Goal: Task Accomplishment & Management: Manage account settings

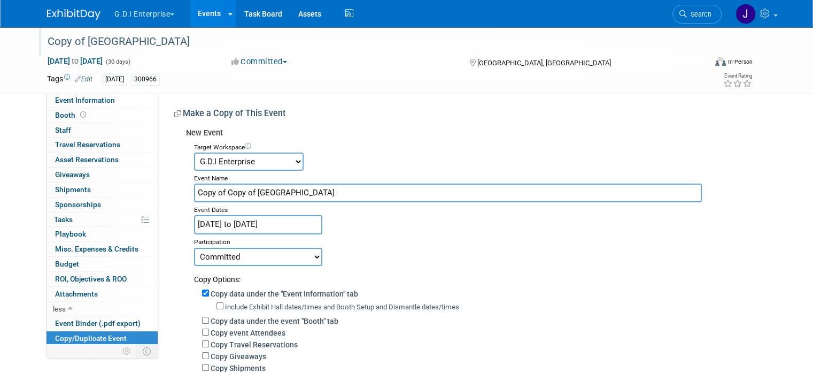
scroll to position [44, 0]
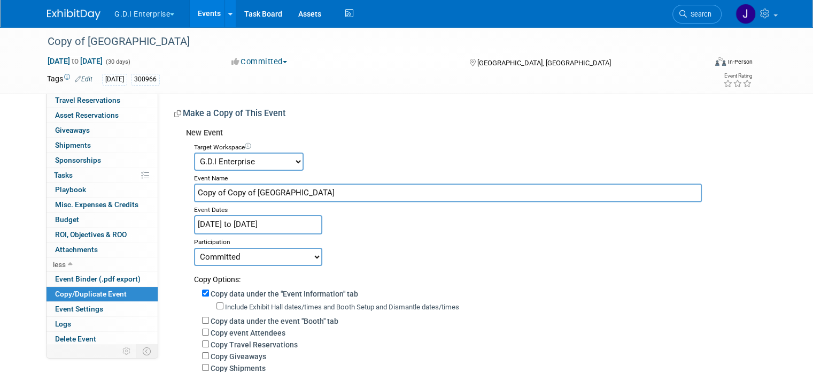
click at [86, 14] on img at bounding box center [73, 14] width 53 height 11
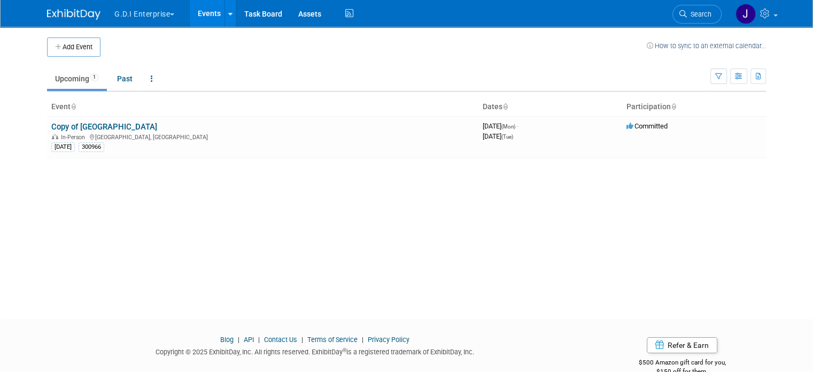
click at [152, 13] on button "G.D.I Enterprise" at bounding box center [150, 12] width 74 height 24
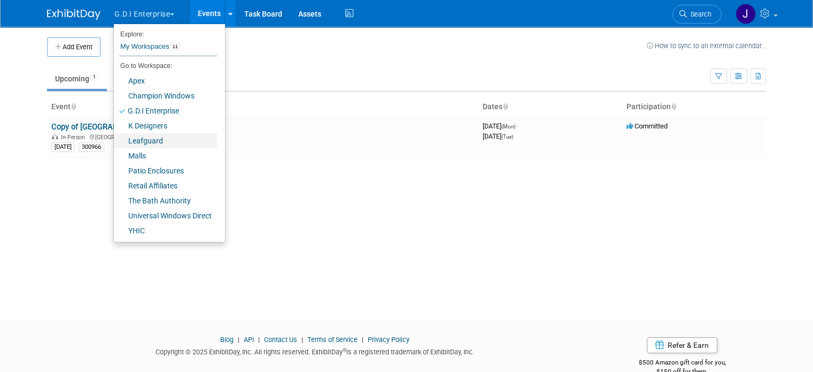
click at [140, 142] on link "Leafguard" at bounding box center [165, 140] width 103 height 15
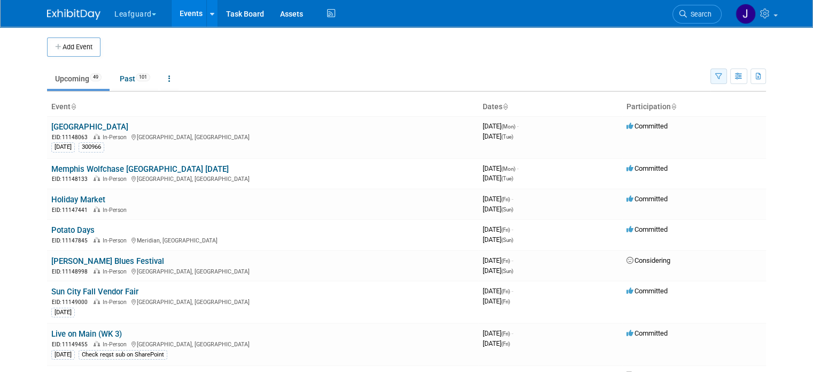
click at [727, 75] on button "button" at bounding box center [718, 76] width 17 height 16
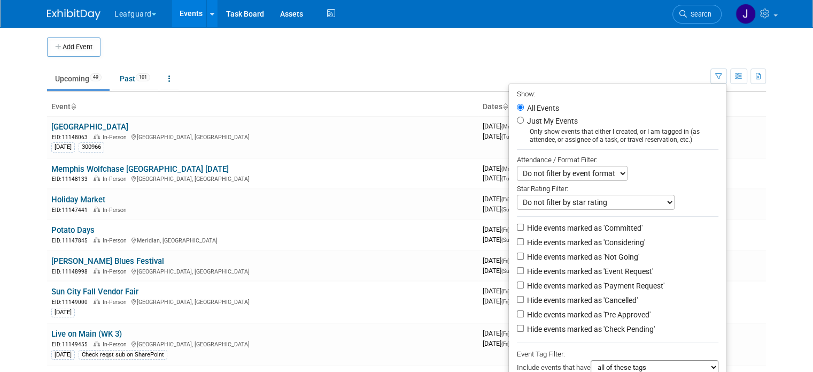
click at [581, 228] on label "Hide events marked as 'Committed'" at bounding box center [584, 227] width 118 height 11
click at [524, 228] on input "Hide events marked as 'Committed'" at bounding box center [520, 226] width 7 height 7
checkbox input "true"
click at [585, 239] on label "Hide events marked as 'Considering'" at bounding box center [585, 242] width 120 height 11
click at [524, 239] on input "Hide events marked as 'Considering'" at bounding box center [520, 241] width 7 height 7
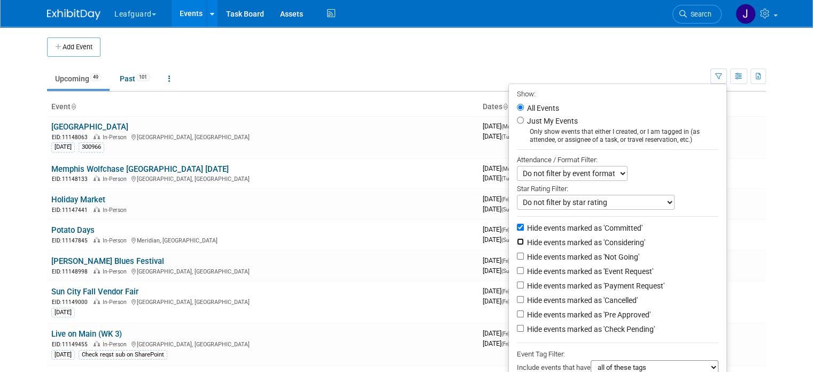
checkbox input "true"
click at [587, 254] on label "Hide events marked as 'Not Going'" at bounding box center [582, 256] width 114 height 11
click at [524, 254] on input "Hide events marked as 'Not Going'" at bounding box center [520, 255] width 7 height 7
checkbox input "true"
click at [593, 297] on label "Hide events marked as 'Cancelled'" at bounding box center [581, 300] width 113 height 11
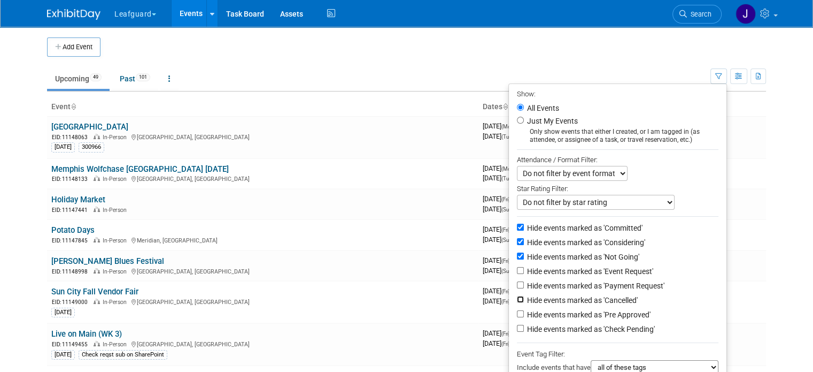
click at [524, 297] on input "Hide events marked as 'Cancelled'" at bounding box center [520, 299] width 7 height 7
checkbox input "true"
click at [591, 311] on label "Hide events marked as 'Pre Approved'" at bounding box center [588, 314] width 126 height 11
click at [524, 311] on input "Hide events marked as 'Pre Approved'" at bounding box center [520, 313] width 7 height 7
drag, startPoint x: 589, startPoint y: 316, endPoint x: 591, endPoint y: 322, distance: 6.8
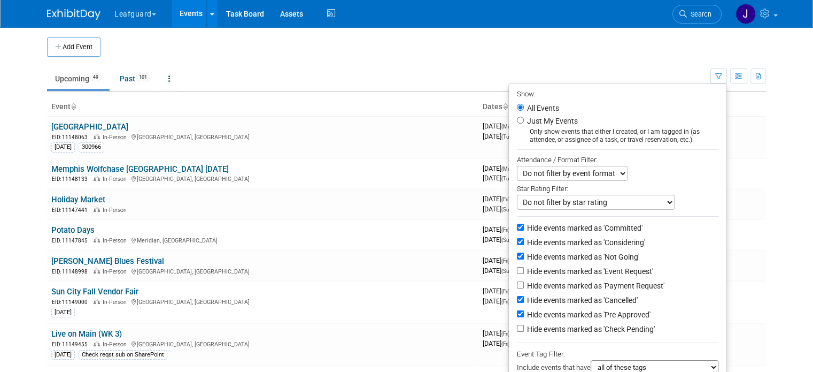
click at [590, 316] on label "Hide events marked as 'Pre Approved'" at bounding box center [588, 314] width 126 height 11
click at [524, 316] on input "Hide events marked as 'Pre Approved'" at bounding box center [520, 313] width 7 height 7
checkbox input "false"
click at [591, 329] on label "Hide events marked as 'Check Pending'" at bounding box center [590, 328] width 130 height 11
click at [524, 329] on input "Hide events marked as 'Check Pending'" at bounding box center [520, 327] width 7 height 7
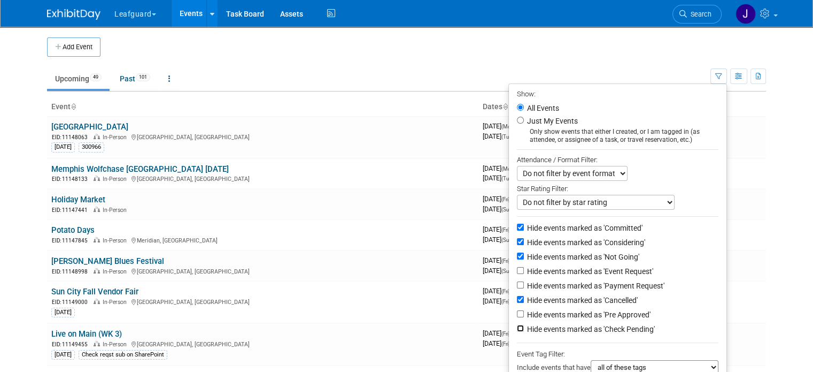
checkbox input "true"
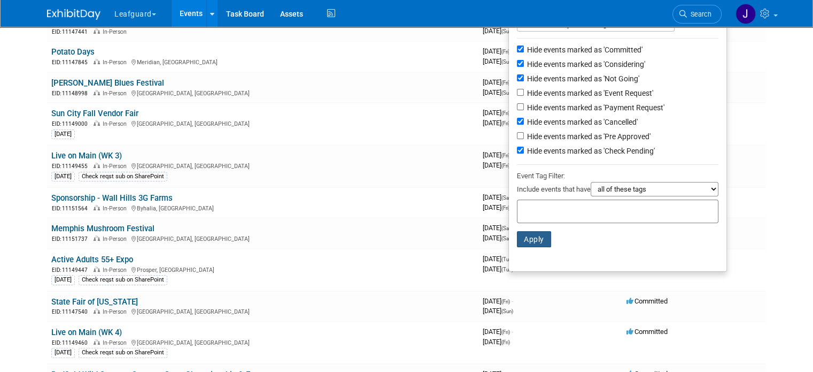
click at [536, 236] on button "Apply" at bounding box center [534, 239] width 34 height 16
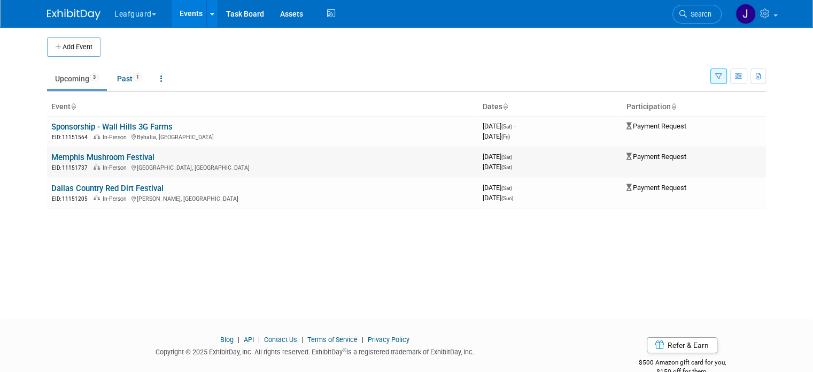
click at [106, 158] on link "Memphis Mushroom Festival" at bounding box center [102, 157] width 103 height 10
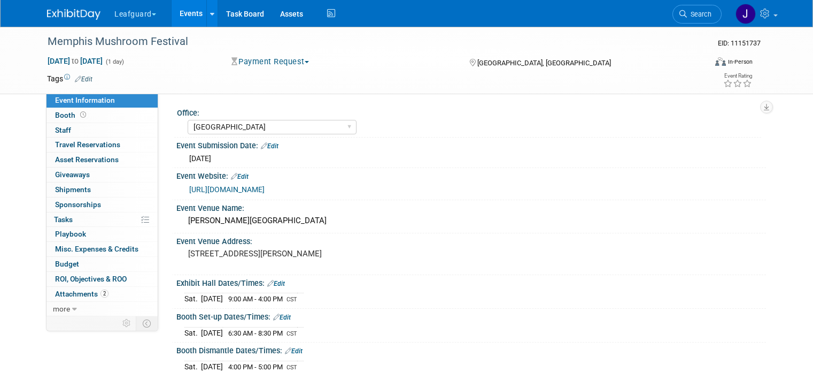
select select "Memphis"
select select "No"
select select "Check"
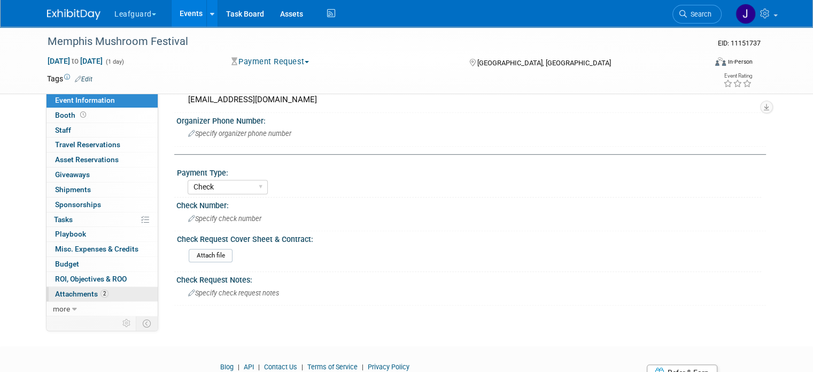
scroll to position [539, 0]
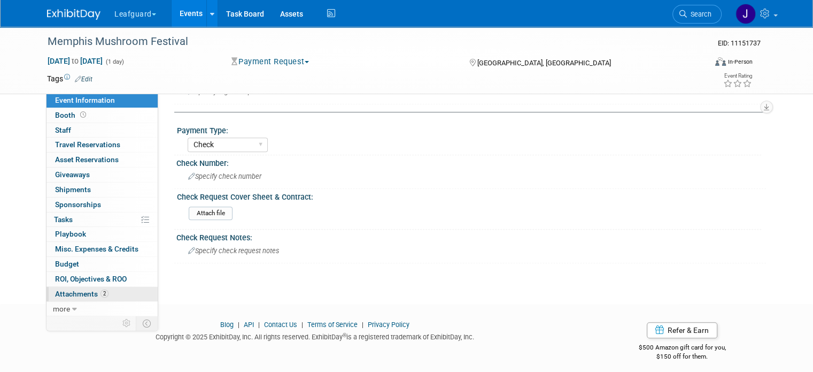
click at [75, 291] on span "Attachments 2" at bounding box center [81, 293] width 53 height 9
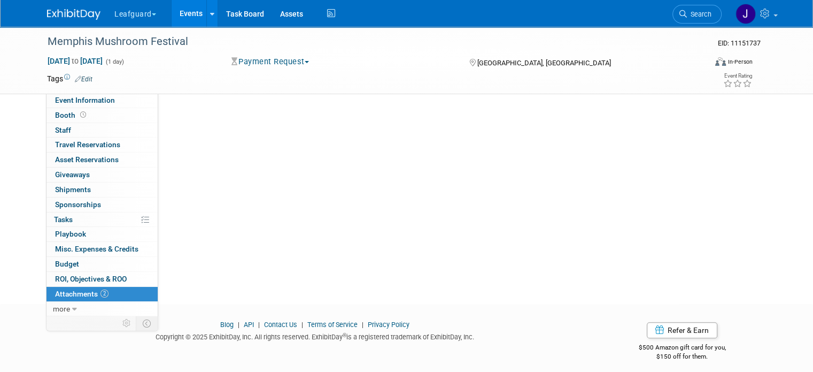
scroll to position [0, 0]
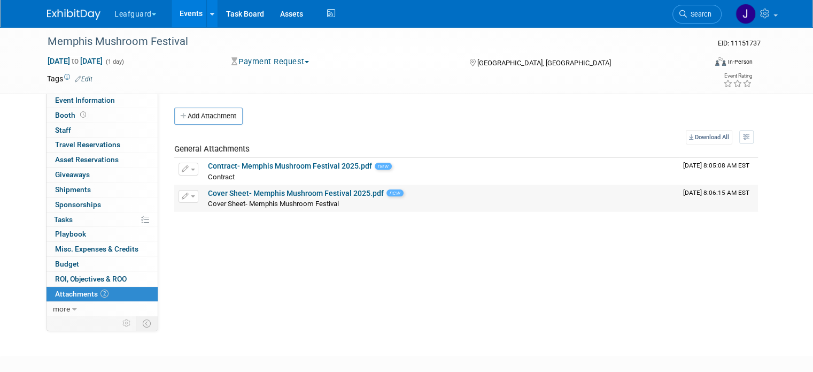
click at [319, 194] on link "Cover Sheet- Memphis Mushroom Festival 2025.pdf" at bounding box center [296, 193] width 176 height 9
click at [120, 40] on div "Memphis Mushroom Festival" at bounding box center [368, 41] width 649 height 19
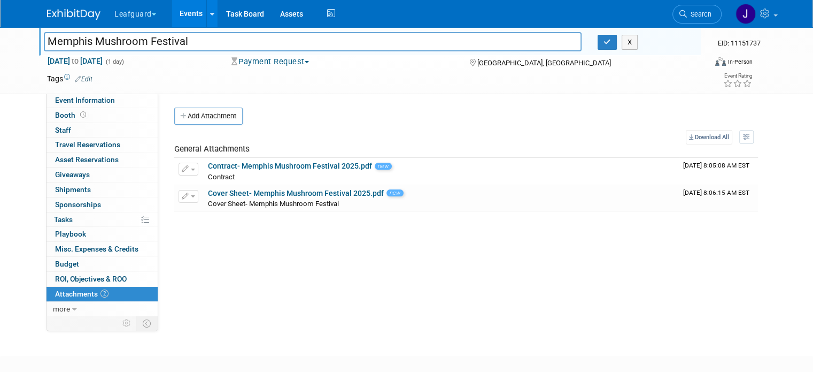
click at [73, 14] on img at bounding box center [73, 14] width 53 height 11
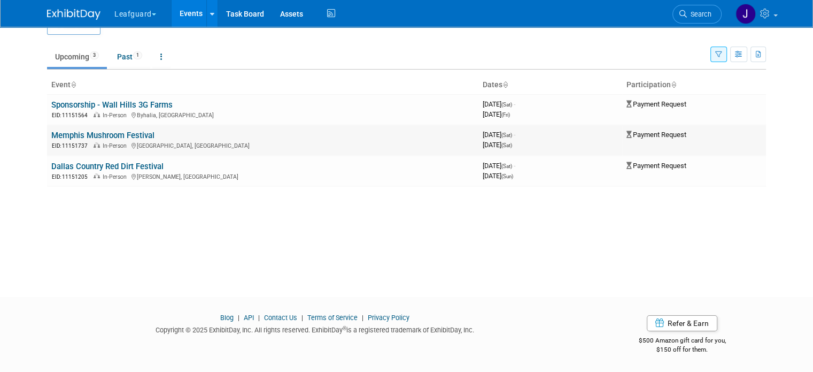
click at [86, 133] on link "Memphis Mushroom Festival" at bounding box center [102, 135] width 103 height 10
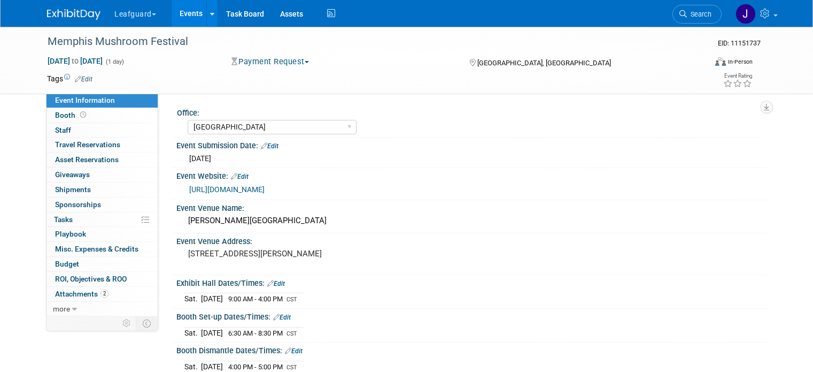
select select "[GEOGRAPHIC_DATA]"
select select "No"
select select "Check"
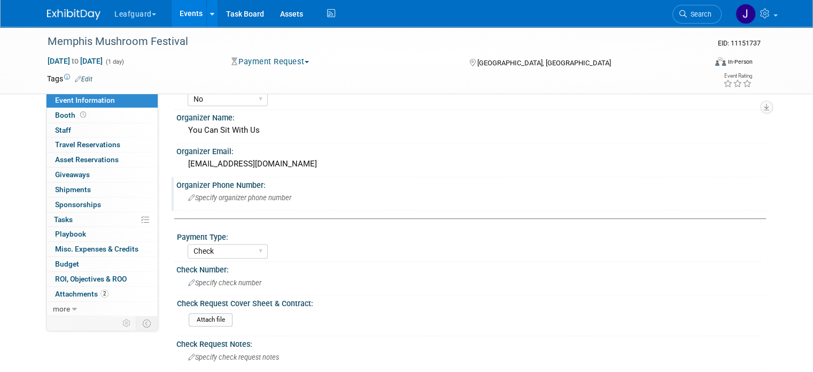
scroll to position [539, 0]
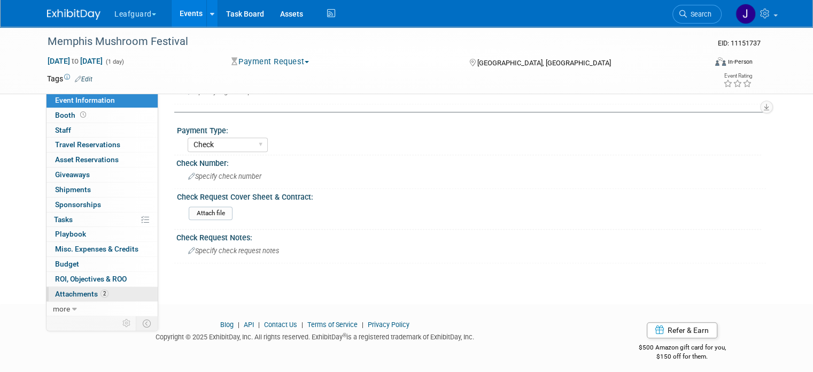
click at [82, 296] on span "Attachments 2" at bounding box center [81, 293] width 53 height 9
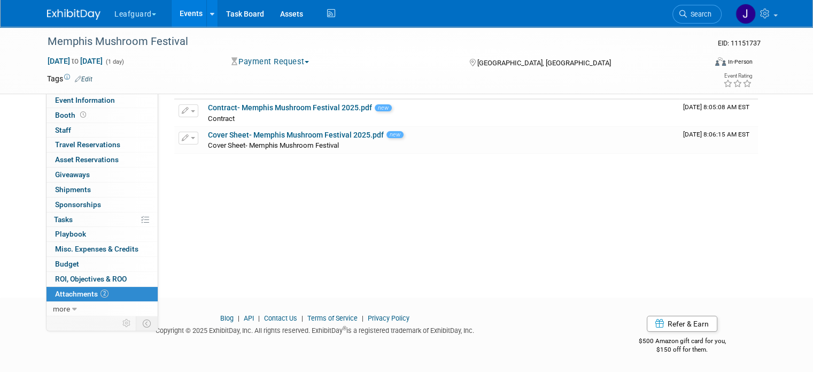
scroll to position [23, 0]
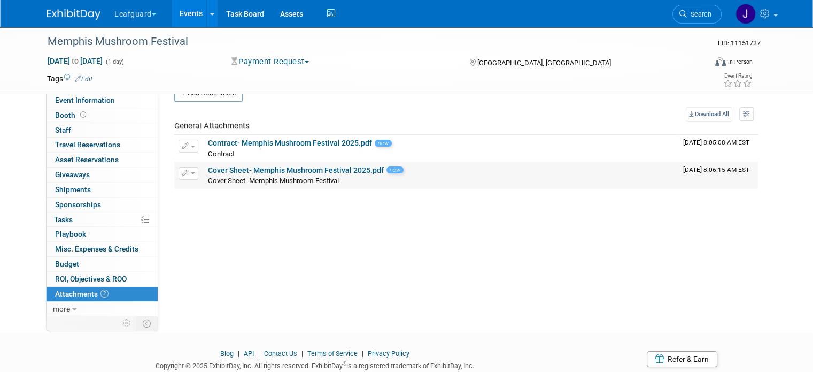
click at [315, 168] on link "Cover Sheet- Memphis Mushroom Festival 2025.pdf" at bounding box center [296, 170] width 176 height 9
click at [79, 99] on span "Event Information" at bounding box center [85, 100] width 60 height 9
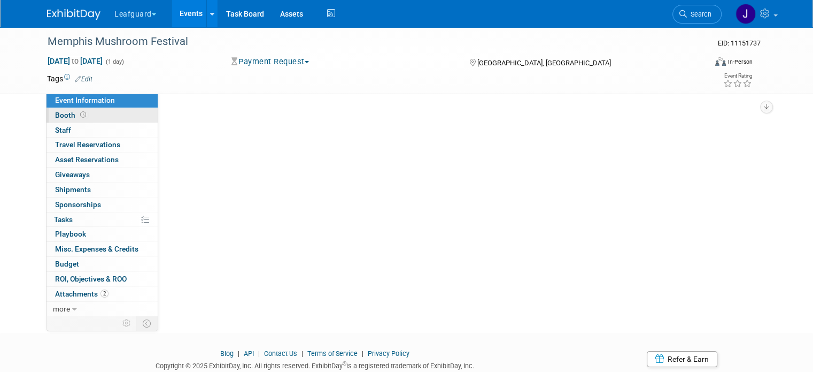
scroll to position [0, 0]
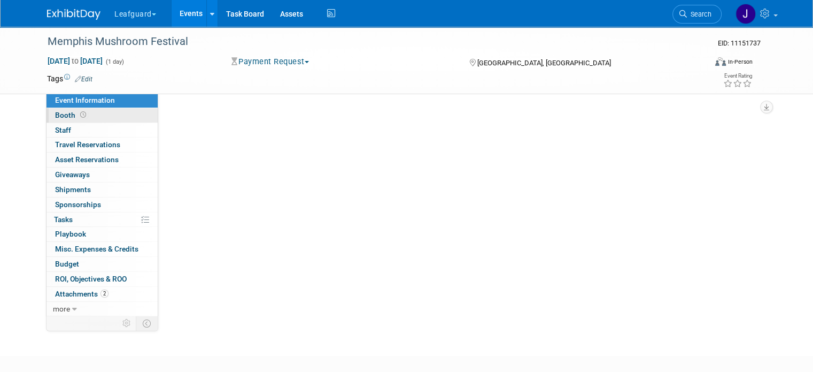
select select "Memphis"
select select "No"
select select "Check"
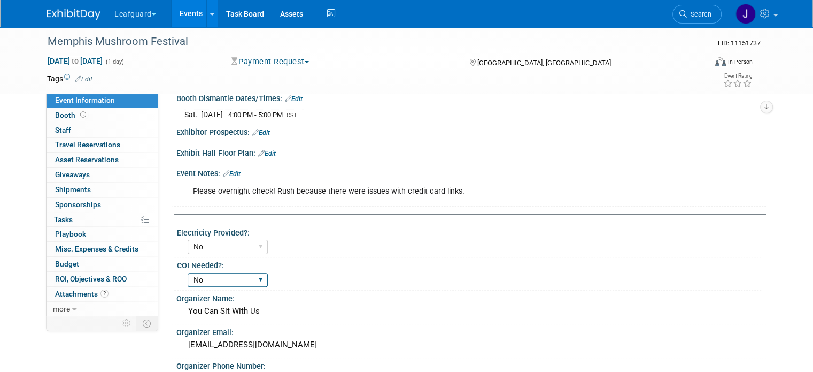
scroll to position [499, 0]
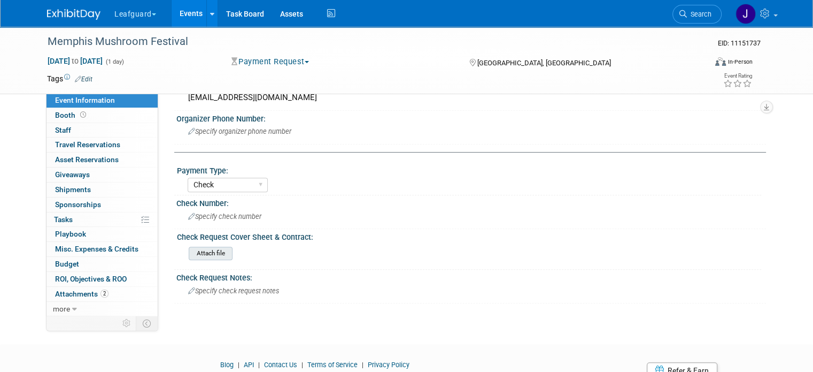
click at [208, 250] on input "file" at bounding box center [159, 253] width 145 height 12
